Goal: Navigation & Orientation: Understand site structure

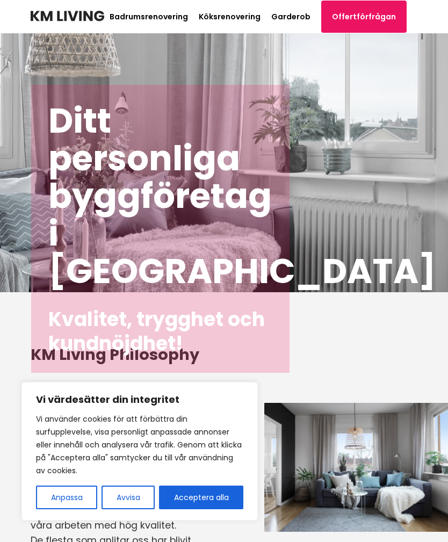
click at [208, 498] on button "Acceptera alla" at bounding box center [201, 498] width 84 height 24
checkbox input "true"
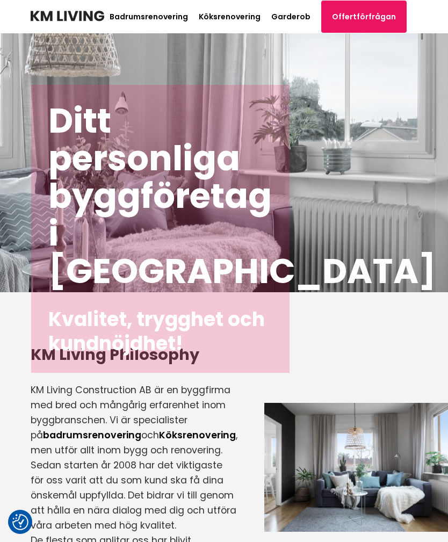
click at [306, 16] on link "Garderob" at bounding box center [290, 16] width 39 height 11
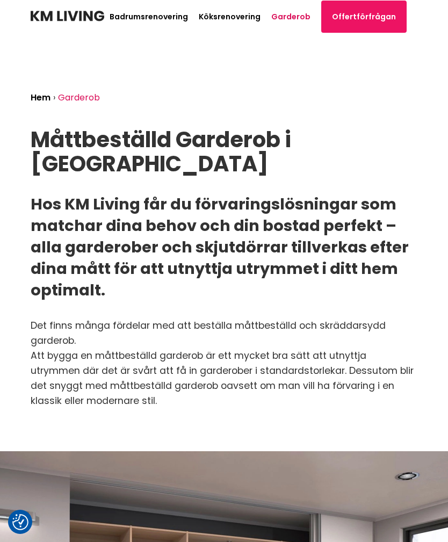
click at [44, 102] on link "Hem" at bounding box center [41, 97] width 20 height 12
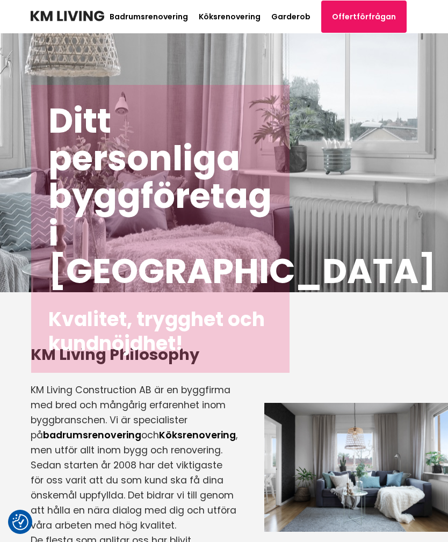
click at [238, 17] on link "Köksrenovering" at bounding box center [230, 16] width 62 height 11
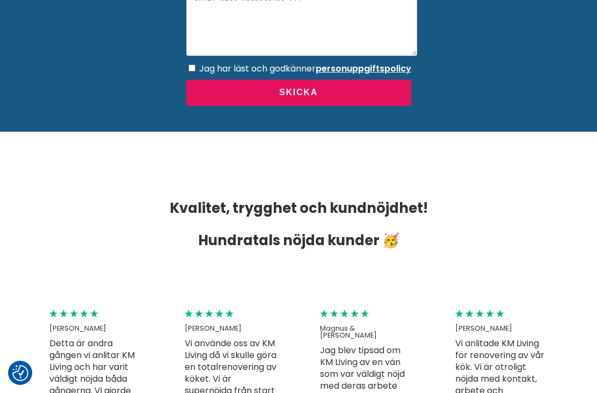
scroll to position [1722, 0]
